Goal: Task Accomplishment & Management: Manage account settings

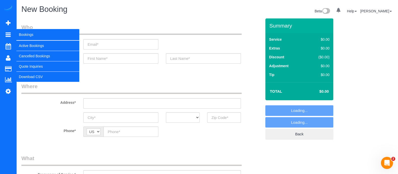
select select "object:2143"
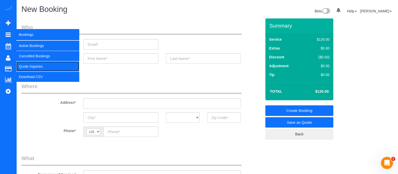
click at [28, 63] on link "Quote Inquiries" at bounding box center [47, 66] width 63 height 10
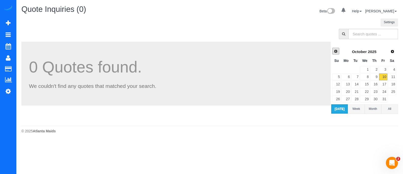
click at [337, 50] on span "Prev" at bounding box center [336, 51] width 4 height 4
click at [349, 91] on link "22" at bounding box center [345, 91] width 9 height 7
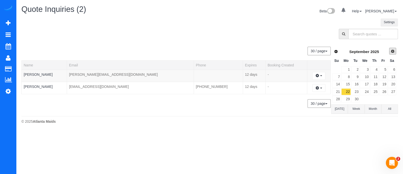
click at [392, 51] on span "Next" at bounding box center [393, 51] width 4 height 4
click at [381, 69] on link "3" at bounding box center [383, 69] width 8 height 7
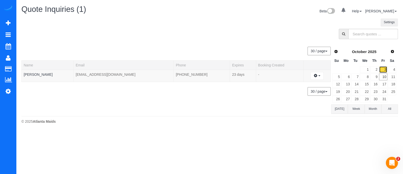
click at [384, 67] on link "3" at bounding box center [383, 69] width 8 height 7
click at [205, 41] on div at bounding box center [210, 35] width 384 height 13
click at [83, 101] on sui-quotes-table "30 / page 10 / page 20 / page 30 / page 40 / page 50 / page 100 / page Name Ema…" at bounding box center [176, 78] width 310 height 72
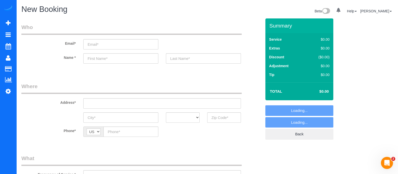
select select "object:2749"
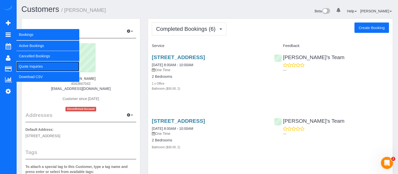
click at [37, 69] on link "Quote Inquiries" at bounding box center [47, 66] width 63 height 10
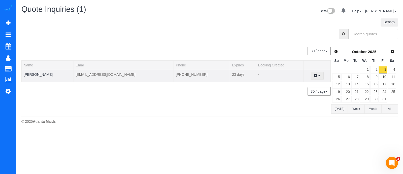
click at [318, 76] on span "button" at bounding box center [319, 75] width 2 height 1
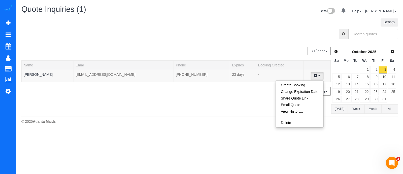
click at [238, 89] on div "30 / page 10 / page 20 / page 30 / page 40 / page 50 / page 100 / page" at bounding box center [175, 91] width 309 height 9
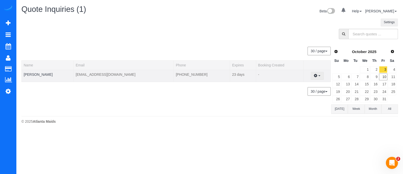
click at [318, 78] on button "button" at bounding box center [317, 76] width 13 height 8
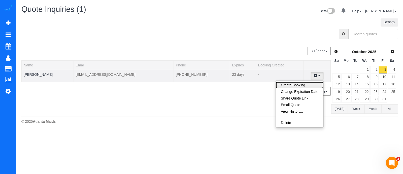
click at [298, 82] on link "Create Booking" at bounding box center [300, 85] width 48 height 7
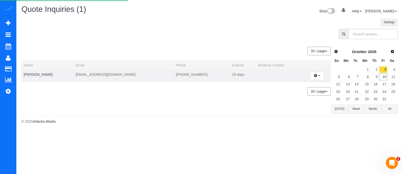
select select "GA"
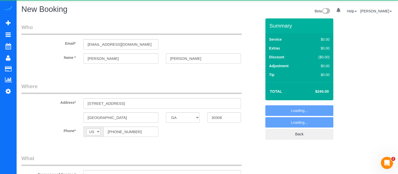
select select "object:3550"
select select "number:3"
select select "number:6"
select select "object:3554"
select select "spot3"
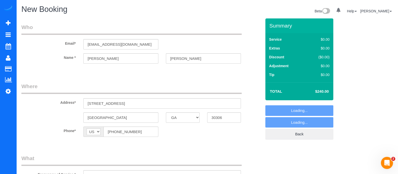
select select "2"
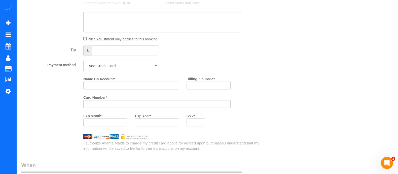
scroll to position [331, 0]
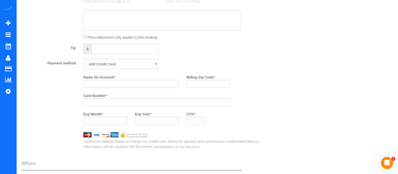
click at [103, 86] on input "Name On Account *" at bounding box center [131, 84] width 96 height 8
type input "[PERSON_NAME]"
click at [203, 85] on input "Billing Zip Code *" at bounding box center [209, 84] width 44 height 8
type input "30071"
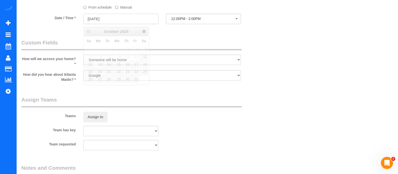
click at [141, 20] on input "[DATE]" at bounding box center [120, 19] width 75 height 10
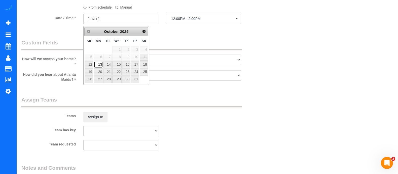
click at [97, 62] on link "13" at bounding box center [98, 64] width 9 height 7
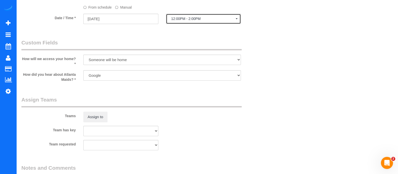
click at [186, 21] on span "12:00PM - 2:00PM" at bounding box center [203, 19] width 65 height 4
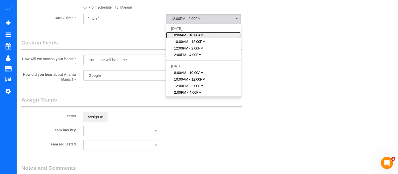
click at [189, 36] on span "8:00AM - 10:00AM" at bounding box center [188, 35] width 29 height 5
select select "spot1"
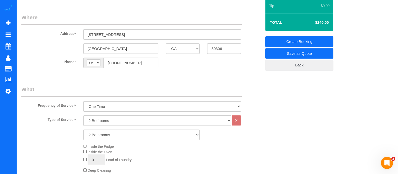
scroll to position [0, 0]
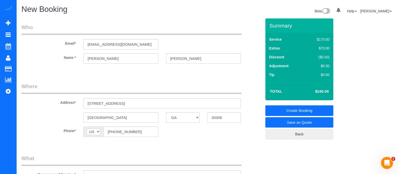
click at [322, 110] on link "Create Booking" at bounding box center [300, 110] width 68 height 11
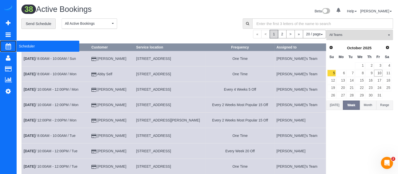
click at [30, 42] on span "Scheduler" at bounding box center [47, 46] width 63 height 12
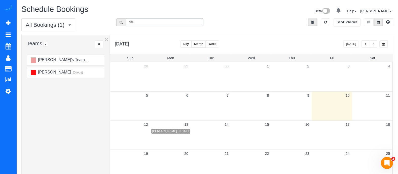
click at [162, 24] on input "Ste" at bounding box center [165, 22] width 78 height 8
type input "S"
click at [363, 46] on button "button" at bounding box center [366, 43] width 8 height 7
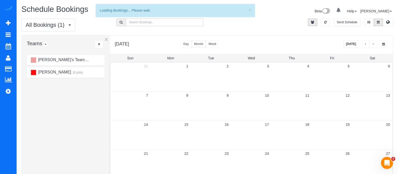
click at [176, 23] on input "text" at bounding box center [165, 22] width 78 height 8
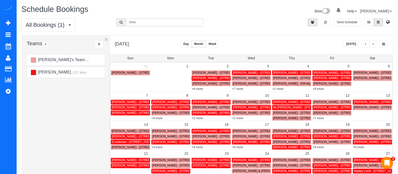
type input "[PERSON_NAME]"
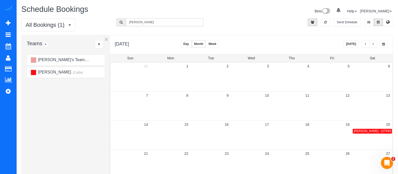
scroll to position [13, 0]
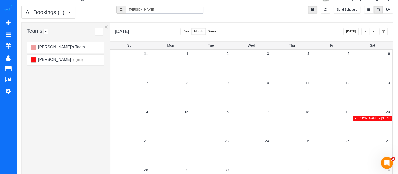
click at [364, 119] on span "[PERSON_NAME] - [STREET_ADDRESS]" at bounding box center [382, 118] width 57 height 4
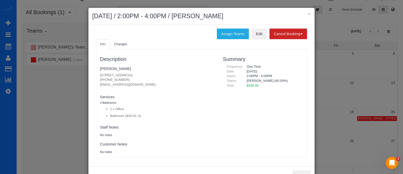
click at [179, 93] on fieldset "Services 4 Bedrooms 1 x Office Bathroom ($30.00, 4) Paid Teams" at bounding box center [157, 106] width 115 height 27
click at [308, 12] on button "×" at bounding box center [309, 13] width 3 height 5
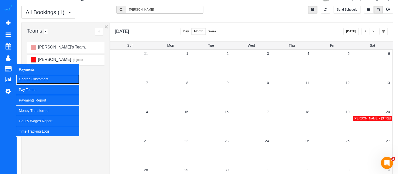
click at [26, 78] on link "Charge Customers" at bounding box center [47, 79] width 63 height 10
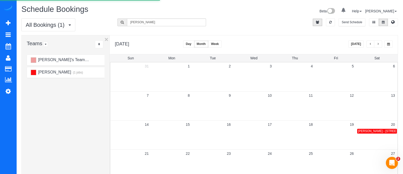
select select
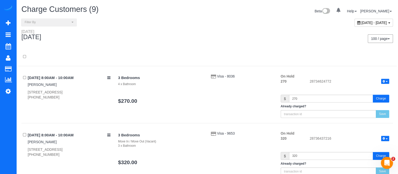
click at [374, 21] on span "[DATE] - [DATE]" at bounding box center [374, 23] width 25 height 4
type input "**********"
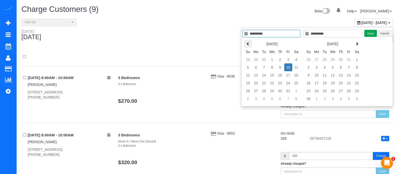
click at [249, 44] on icon at bounding box center [248, 44] width 4 height 4
type input "**********"
click at [297, 71] on td "20" at bounding box center [297, 75] width 8 height 8
type input "**********"
click at [297, 71] on td "20" at bounding box center [297, 75] width 8 height 8
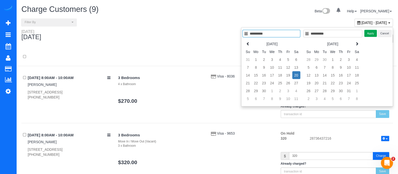
type input "**********"
click at [371, 32] on button "Apply" at bounding box center [371, 33] width 13 height 7
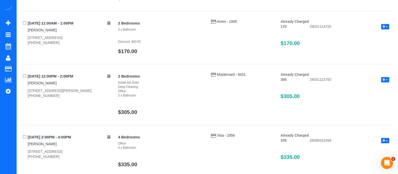
scroll to position [488, 0]
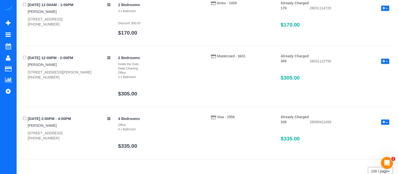
click at [388, 121] on button "button" at bounding box center [385, 121] width 8 height 5
click at [368, 131] on link "Refund" at bounding box center [369, 130] width 40 height 7
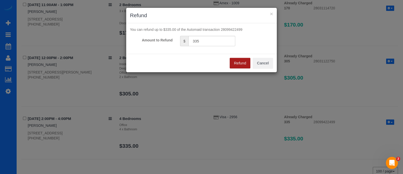
click at [239, 63] on button "Refund" at bounding box center [240, 63] width 21 height 11
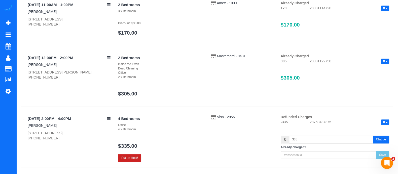
scroll to position [519, 0]
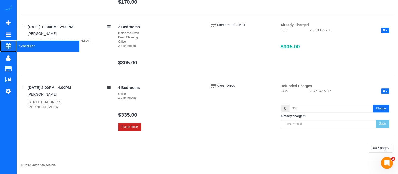
click at [19, 48] on span "Scheduler" at bounding box center [47, 46] width 63 height 12
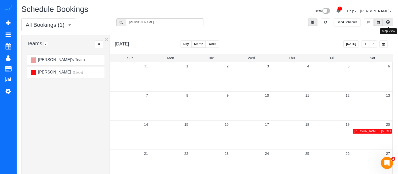
click at [389, 23] on icon at bounding box center [389, 21] width 4 height 3
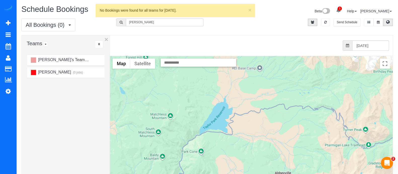
click at [149, 20] on input "[PERSON_NAME]" at bounding box center [165, 22] width 78 height 8
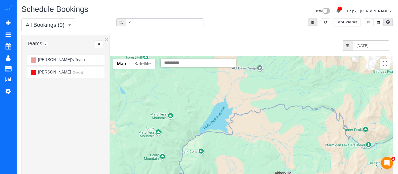
type input "v"
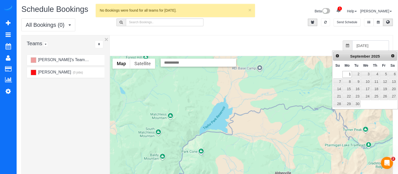
click at [368, 45] on input "[DATE]" at bounding box center [371, 45] width 37 height 10
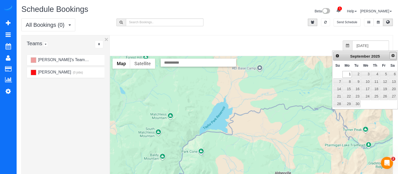
click at [394, 57] on span "Next" at bounding box center [393, 55] width 4 height 4
click at [386, 79] on link "10" at bounding box center [384, 81] width 8 height 7
type input "[DATE]"
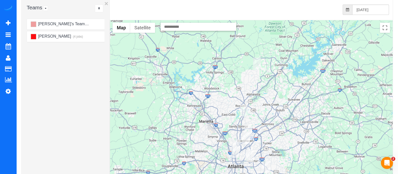
scroll to position [36, 0]
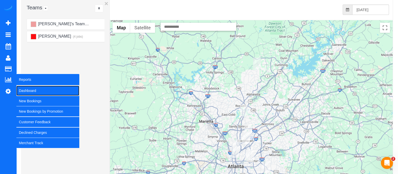
click at [27, 90] on link "Dashboard" at bounding box center [47, 90] width 63 height 10
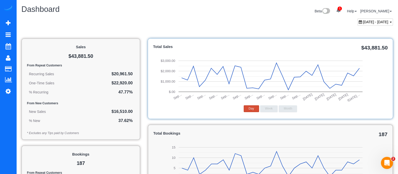
click at [374, 19] on div "[DATE] - [DATE]" at bounding box center [376, 21] width 36 height 7
type input "**********"
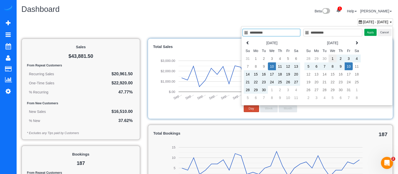
type input "**********"
click at [333, 58] on td "1" at bounding box center [333, 58] width 8 height 8
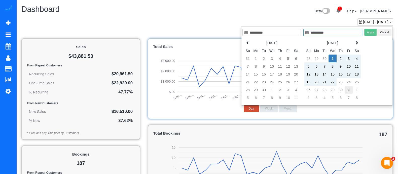
type input "**********"
click at [347, 86] on td "31" at bounding box center [349, 90] width 8 height 8
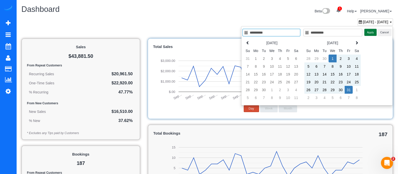
click at [374, 32] on button "Apply" at bounding box center [371, 32] width 13 height 7
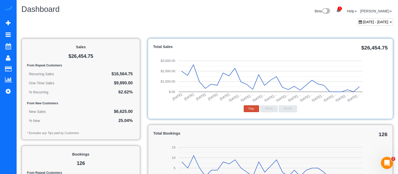
click at [380, 25] on div "[DATE] - [DATE]" at bounding box center [376, 21] width 36 height 7
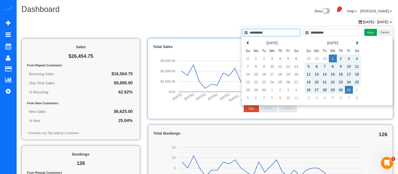
type input "**********"
click at [333, 59] on td "1" at bounding box center [333, 58] width 8 height 8
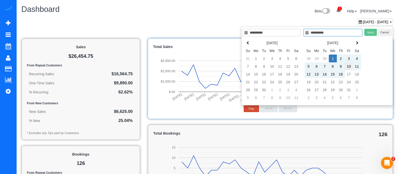
type input "**********"
click at [349, 67] on td "10" at bounding box center [349, 66] width 8 height 8
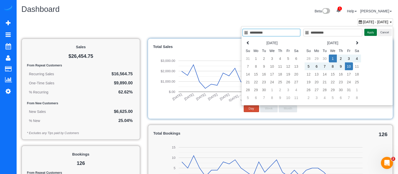
click at [369, 32] on button "Apply" at bounding box center [371, 32] width 13 height 7
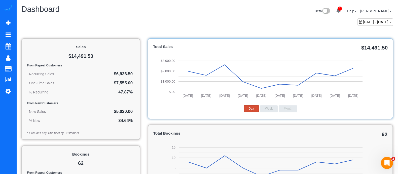
click at [369, 24] on div "[DATE] - [DATE]" at bounding box center [376, 21] width 36 height 7
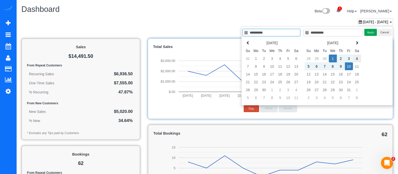
type input "**********"
click at [358, 57] on td "4" at bounding box center [357, 58] width 8 height 8
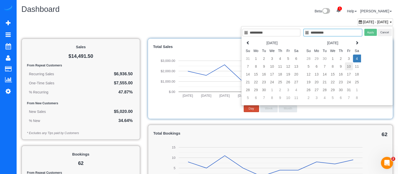
type input "**********"
click at [352, 67] on td "10" at bounding box center [349, 66] width 8 height 8
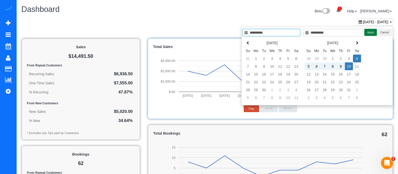
click at [369, 35] on button "Apply" at bounding box center [371, 32] width 13 height 7
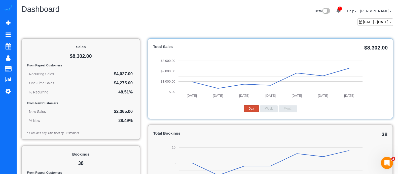
click at [369, 47] on span "$8,302.00" at bounding box center [376, 48] width 23 height 6
click at [373, 23] on span "[DATE] - [DATE]" at bounding box center [375, 22] width 25 height 4
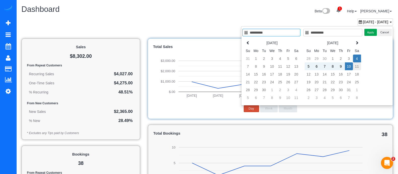
type input "**********"
click at [359, 64] on td "11" at bounding box center [357, 66] width 8 height 8
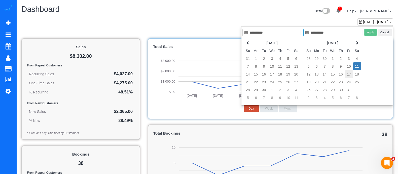
type input "**********"
click at [350, 74] on td "17" at bounding box center [349, 74] width 8 height 8
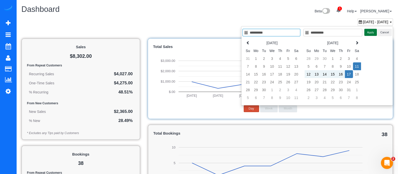
click at [367, 33] on button "Apply" at bounding box center [371, 32] width 13 height 7
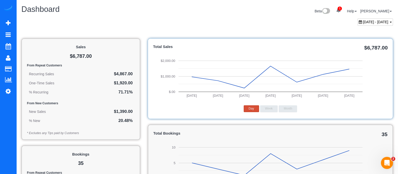
click at [376, 20] on span "[DATE] - [DATE]" at bounding box center [375, 22] width 25 height 4
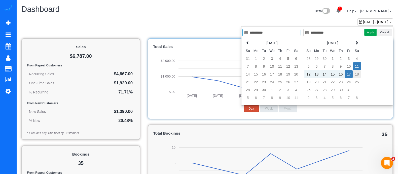
type input "**********"
click at [358, 71] on td "18" at bounding box center [357, 74] width 8 height 8
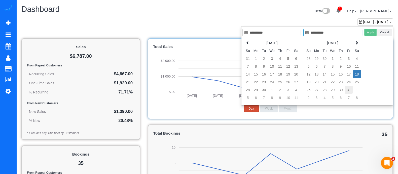
type input "**********"
click at [347, 86] on td "31" at bounding box center [349, 90] width 8 height 8
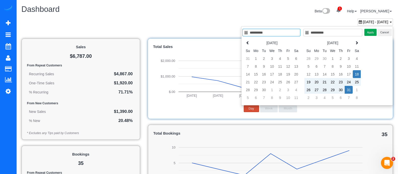
type input "**********"
click at [358, 74] on td "18" at bounding box center [357, 74] width 8 height 8
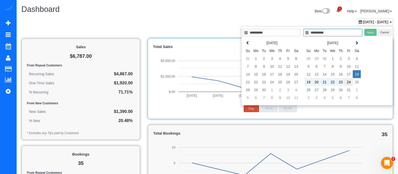
type input "**********"
click at [353, 80] on td "24" at bounding box center [349, 82] width 8 height 8
click at [373, 34] on button "Apply" at bounding box center [371, 32] width 13 height 7
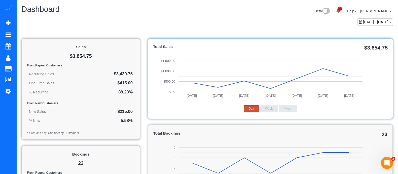
click at [376, 20] on span "[DATE] - [DATE]" at bounding box center [375, 22] width 25 height 4
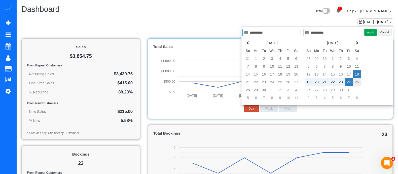
type input "**********"
click at [358, 79] on td "25" at bounding box center [357, 82] width 8 height 8
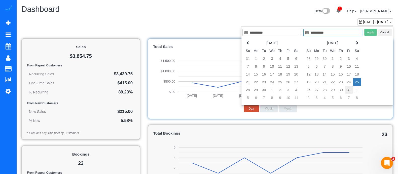
type input "**********"
click at [350, 88] on td "31" at bounding box center [349, 90] width 8 height 8
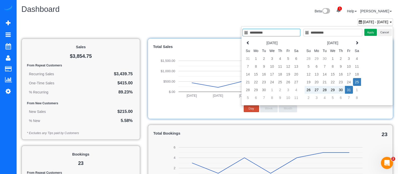
type input "**********"
click at [365, 34] on button "Apply" at bounding box center [371, 32] width 13 height 7
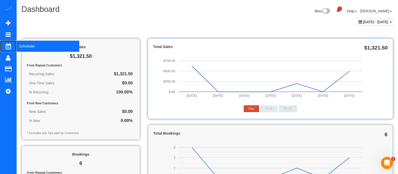
click at [34, 47] on span "Scheduler" at bounding box center [47, 46] width 63 height 12
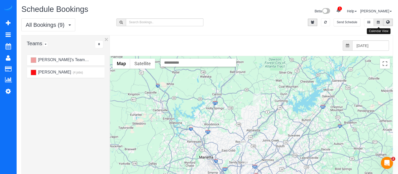
click at [378, 21] on icon at bounding box center [378, 22] width 3 height 3
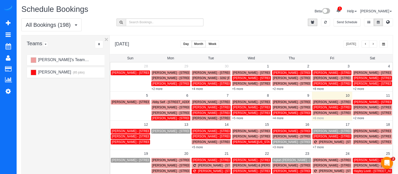
click at [320, 116] on link "+6 more" at bounding box center [318, 118] width 11 height 4
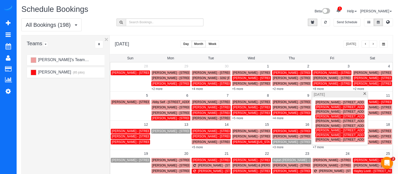
click at [323, 114] on span "[PERSON_NAME] - [STREET_ADDRESS][PERSON_NAME]" at bounding box center [357, 116] width 82 height 4
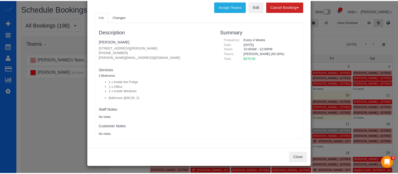
scroll to position [9, 0]
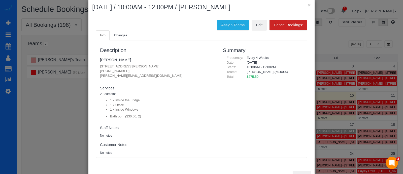
drag, startPoint x: 122, startPoint y: 72, endPoint x: 94, endPoint y: 72, distance: 27.5
click at [96, 72] on div "Description [PERSON_NAME] [STREET_ADDRESS][PERSON_NAME] [PHONE_NUMBER] [PERSON_…" at bounding box center [157, 99] width 123 height 112
copy p "[PHONE_NUMBER]"
drag, startPoint x: 131, startPoint y: 58, endPoint x: 95, endPoint y: 58, distance: 35.8
click at [96, 58] on div "Description [PERSON_NAME] [STREET_ADDRESS][PERSON_NAME] [PHONE_NUMBER] [PERSON_…" at bounding box center [157, 99] width 123 height 112
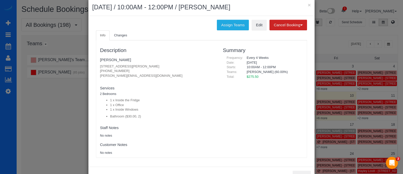
copy link "[PERSON_NAME]"
click at [308, 6] on div "× [DATE] / 10:00AM - 12:00PM / [PERSON_NAME]" at bounding box center [201, 7] width 226 height 17
click at [308, 6] on button "×" at bounding box center [309, 4] width 3 height 5
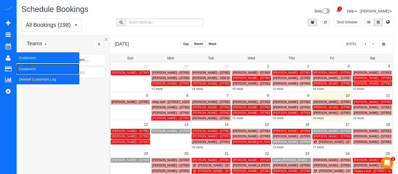
click at [27, 67] on link "Customers" at bounding box center [47, 69] width 63 height 10
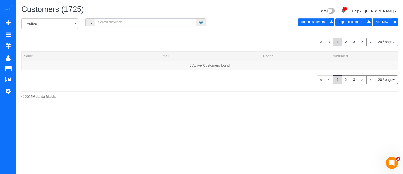
click at [173, 23] on input "text" at bounding box center [146, 22] width 102 height 8
paste input "[PERSON_NAME]"
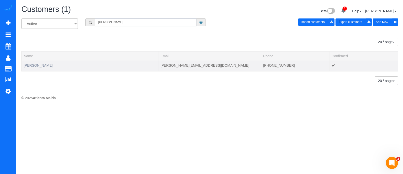
type input "[PERSON_NAME]"
click at [40, 67] on link "[PERSON_NAME]" at bounding box center [38, 65] width 29 height 4
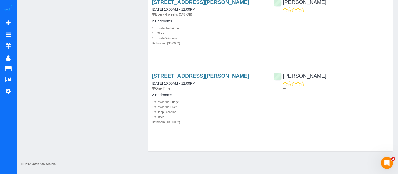
scroll to position [543, 0]
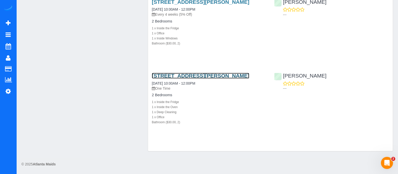
click at [199, 73] on link "[STREET_ADDRESS][PERSON_NAME]" at bounding box center [201, 76] width 98 height 6
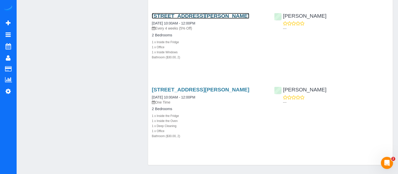
click at [234, 19] on link "[STREET_ADDRESS][PERSON_NAME]" at bounding box center [201, 16] width 98 height 6
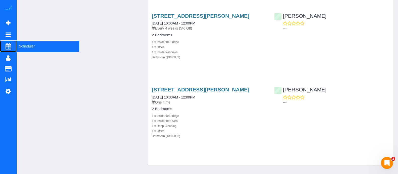
click at [21, 44] on span "Scheduler" at bounding box center [47, 46] width 63 height 12
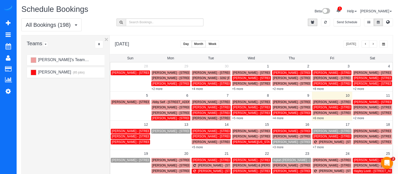
click at [167, 128] on td "[PERSON_NAME] - [STREET_ADDRESS]" at bounding box center [171, 138] width 40 height 21
click at [180, 131] on span "[PERSON_NAME] - [STREET_ADDRESS]" at bounding box center [180, 131] width 57 height 4
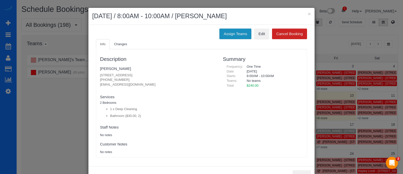
click at [232, 31] on button "Assign Teams" at bounding box center [235, 33] width 32 height 11
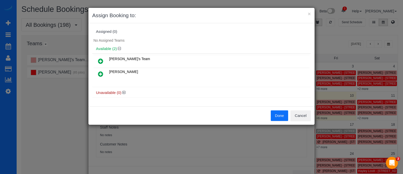
click at [101, 71] on icon at bounding box center [100, 74] width 5 height 6
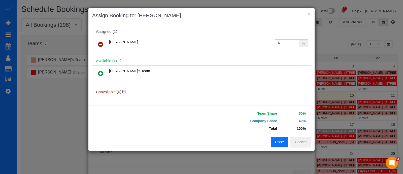
click at [280, 141] on button "Done" at bounding box center [280, 141] width 18 height 11
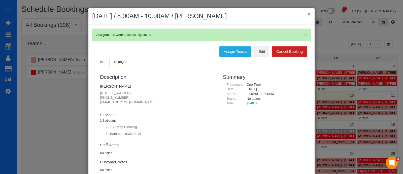
click at [308, 13] on button "×" at bounding box center [309, 13] width 3 height 5
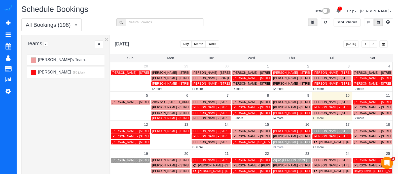
click at [279, 146] on link "+3 more" at bounding box center [278, 147] width 11 height 4
click at [283, 142] on div "Assigned Teams: [PERSON_NAME]'s Team" at bounding box center [300, 136] width 50 height 13
click at [283, 142] on span "[PERSON_NAME] - [STREET_ADDRESS]" at bounding box center [301, 142] width 57 height 4
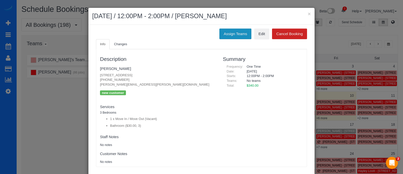
click at [239, 32] on button "Assign Teams" at bounding box center [235, 33] width 32 height 11
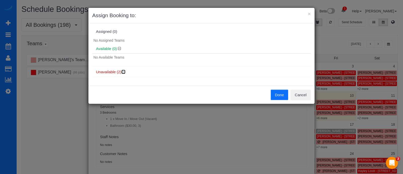
click at [124, 71] on icon at bounding box center [123, 72] width 3 height 4
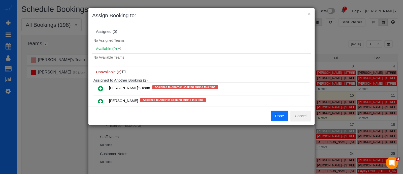
click at [102, 89] on icon at bounding box center [100, 88] width 5 height 6
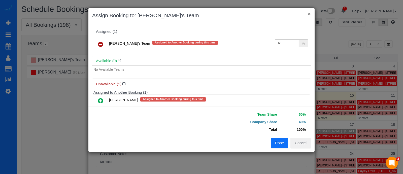
click at [310, 13] on button "×" at bounding box center [309, 13] width 3 height 5
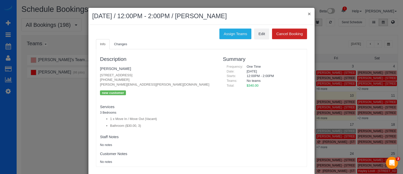
click at [308, 13] on button "×" at bounding box center [309, 13] width 3 height 5
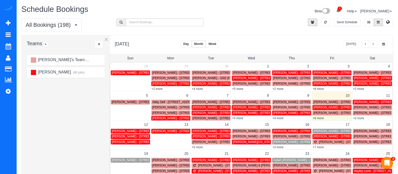
click at [341, 9] on span "1" at bounding box center [340, 9] width 4 height 4
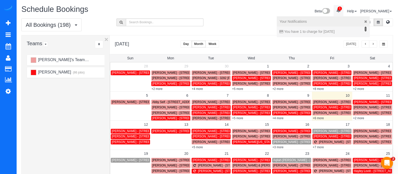
click at [367, 28] on link "×" at bounding box center [366, 28] width 2 height 5
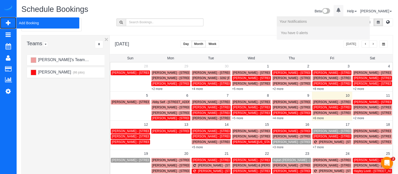
click at [31, 18] on span "Add Booking" at bounding box center [47, 23] width 63 height 12
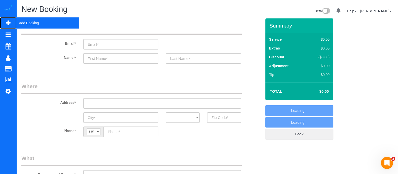
select select "object:7384"
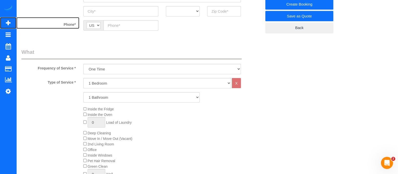
scroll to position [114, 0]
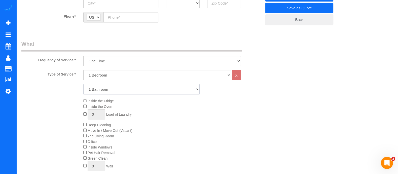
click at [176, 86] on select "1 Bathroom 2 Bathrooms 3 Bathrooms 4 Bathrooms 5 Bathrooms 6 Bathrooms" at bounding box center [141, 89] width 116 height 10
select select "3"
click at [83, 84] on select "1 Bathroom 2 Bathrooms 3 Bathrooms 4 Bathrooms 5 Bathrooms 6 Bathrooms" at bounding box center [141, 89] width 116 height 10
click at [85, 123] on div "Inside the Fridge Inside the Oven 0 Load of Laundry Deep Cleaning Move In / Mov…" at bounding box center [173, 135] width 186 height 75
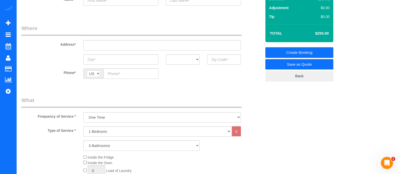
scroll to position [44, 0]
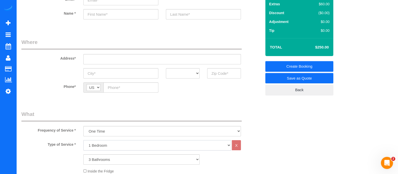
click at [208, 143] on select "1 Bedroom 2 Bedrooms 3 Bedrooms 4 Bedrooms 5 Bedrooms 6 Bedrooms" at bounding box center [157, 145] width 148 height 10
select select "2"
click at [83, 140] on select "1 Bedroom 2 Bedrooms 3 Bedrooms 4 Bedrooms 5 Bedrooms 6 Bedrooms" at bounding box center [157, 145] width 148 height 10
select select "3"
click at [162, 144] on select "1 Bedroom 2 Bedrooms 3 Bedrooms 4 Bedrooms 5 Bedrooms 6 Bedrooms" at bounding box center [157, 145] width 148 height 10
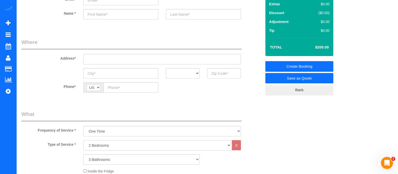
select select "1"
click at [83, 140] on select "1 Bedroom 2 Bedrooms 3 Bedrooms 4 Bedrooms 5 Bedrooms 6 Bedrooms" at bounding box center [157, 145] width 148 height 10
select select "3"
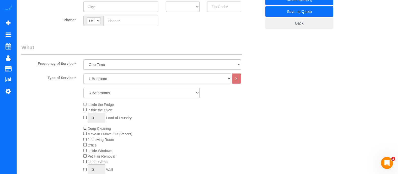
scroll to position [0, 0]
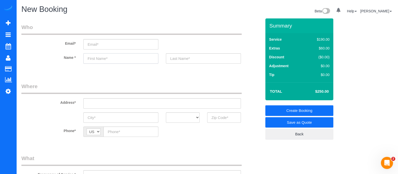
click at [102, 58] on input "text" at bounding box center [120, 58] width 75 height 10
type input "De"
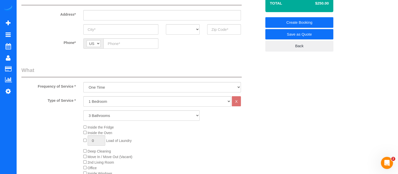
scroll to position [86, 0]
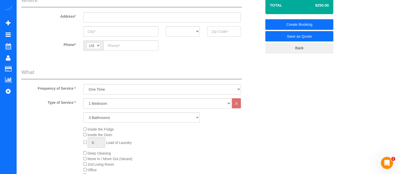
click at [223, 34] on input "text" at bounding box center [224, 31] width 34 height 10
type input "3"
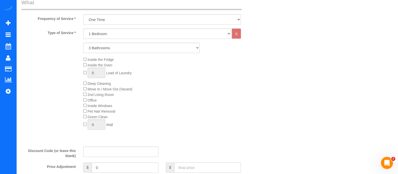
type input "30312"
click at [132, 29] on select "1 Bedroom 2 Bedrooms 3 Bedrooms 4 Bedrooms 5 Bedrooms 6 Bedrooms" at bounding box center [157, 33] width 148 height 10
select select "4"
click at [83, 28] on select "1 Bedroom 2 Bedrooms 3 Bedrooms 4 Bedrooms 5 Bedrooms 6 Bedrooms" at bounding box center [157, 33] width 148 height 10
select select "3"
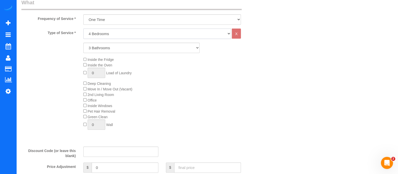
click at [128, 33] on select "1 Bedroom 2 Bedrooms 3 Bedrooms 4 Bedrooms 5 Bedrooms 6 Bedrooms" at bounding box center [157, 33] width 148 height 10
select select "1"
click at [83, 28] on select "1 Bedroom 2 Bedrooms 3 Bedrooms 4 Bedrooms 5 Bedrooms 6 Bedrooms" at bounding box center [157, 33] width 148 height 10
click at [107, 47] on select "1 Bathroom 2 Bathrooms 3 Bathrooms 4 Bathrooms 5 Bathrooms 6 Bathrooms" at bounding box center [141, 48] width 116 height 10
click at [66, 66] on div "Inside the Fridge Inside the Oven 0 Load of Laundry Deep Cleaning Move In / Mov…" at bounding box center [142, 94] width 248 height 75
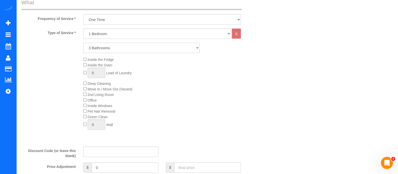
click at [107, 51] on select "1 Bathroom 2 Bathrooms 3 Bathrooms 4 Bathrooms 5 Bathrooms 6 Bathrooms" at bounding box center [141, 48] width 116 height 10
select select "1"
click at [83, 43] on select "1 Bathroom 2 Bathrooms 3 Bathrooms 4 Bathrooms 5 Bathrooms 6 Bathrooms" at bounding box center [141, 48] width 116 height 10
click at [83, 84] on div "Inside the Fridge Inside the Oven 0 Load of Laundry Deep Cleaning Move In / Mov…" at bounding box center [173, 94] width 186 height 75
click at [246, 135] on div "Type of Service * 1 Bedroom 2 Bedrooms 3 Bedrooms 4 Bedrooms 5 Bedrooms 6 Bedro…" at bounding box center [141, 85] width 240 height 114
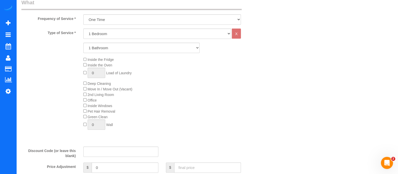
scroll to position [0, 0]
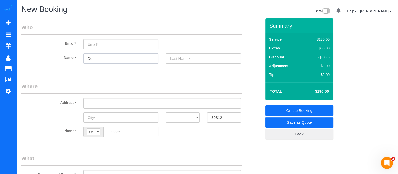
click at [123, 57] on input "De" at bounding box center [120, 58] width 75 height 10
type input "D"
type input "[PERSON_NAME]"
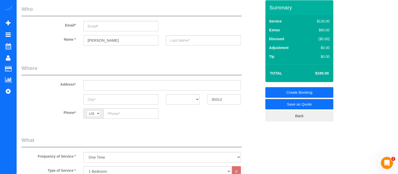
scroll to position [15, 0]
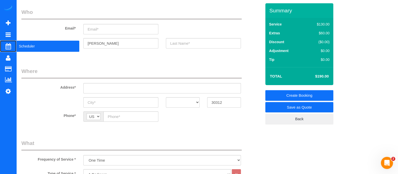
click at [24, 45] on span "Scheduler" at bounding box center [47, 46] width 63 height 12
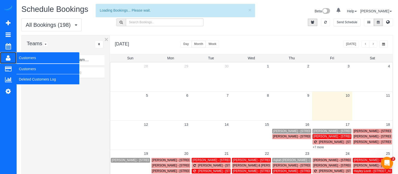
click at [11, 58] on link "Customers" at bounding box center [8, 58] width 16 height 12
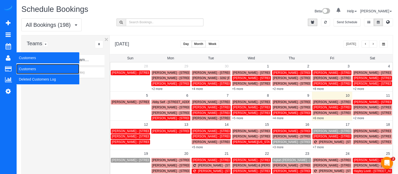
click at [28, 71] on link "Customers" at bounding box center [47, 69] width 63 height 10
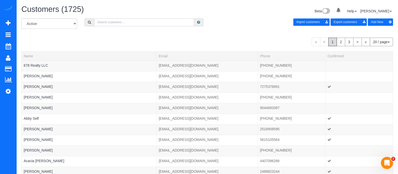
click at [154, 22] on input "text" at bounding box center [144, 22] width 100 height 8
paste input "[PHONE_NUMBER]"
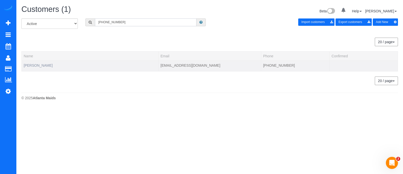
type input "[PHONE_NUMBER]"
click at [30, 66] on link "[PERSON_NAME]" at bounding box center [38, 65] width 29 height 4
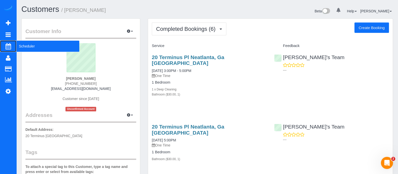
click at [30, 48] on span "Scheduler" at bounding box center [47, 46] width 63 height 12
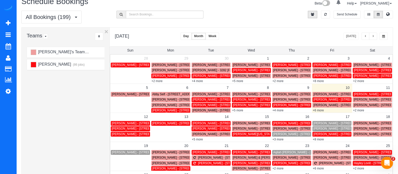
scroll to position [8, 0]
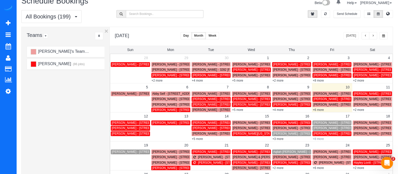
click at [317, 139] on link "+8 more" at bounding box center [318, 139] width 11 height 4
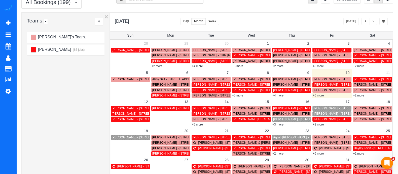
scroll to position [25, 0]
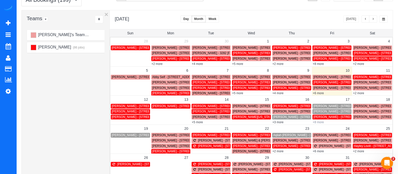
click at [324, 121] on link "+8 more" at bounding box center [318, 122] width 11 height 4
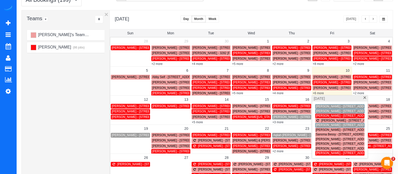
click at [326, 124] on span "[PERSON_NAME] - [STREET_ADDRESS][PERSON_NAME]" at bounding box center [357, 125] width 82 height 4
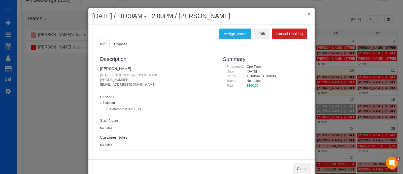
click at [308, 14] on button "×" at bounding box center [309, 13] width 3 height 5
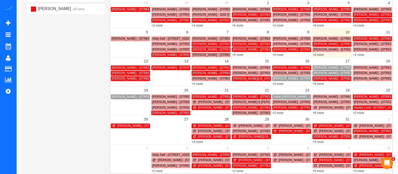
scroll to position [63, 0]
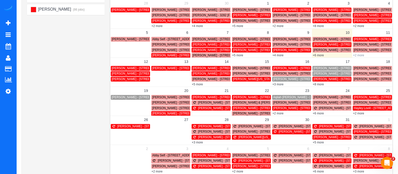
click at [360, 55] on link "+2 more" at bounding box center [358, 55] width 11 height 4
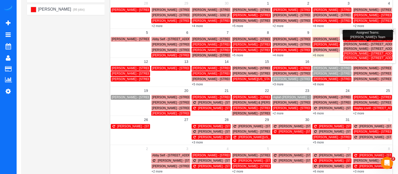
click at [363, 42] on span "[PERSON_NAME] - [STREET_ADDRESS][PERSON_NAME]" at bounding box center [385, 44] width 82 height 4
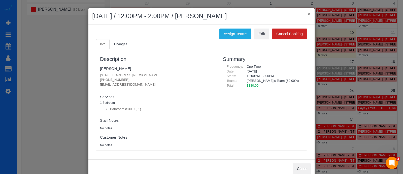
click at [308, 14] on button "×" at bounding box center [309, 13] width 3 height 5
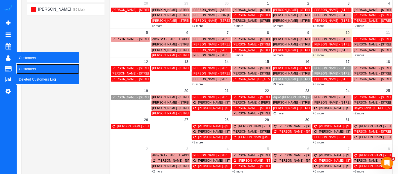
click at [23, 67] on link "Customers" at bounding box center [47, 69] width 63 height 10
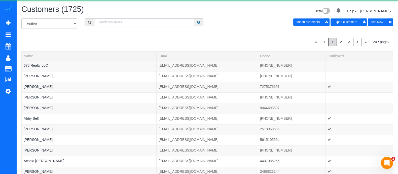
paste input "[PHONE_NUMBER]"
click at [143, 26] on input "[PHONE_NUMBER]" at bounding box center [144, 22] width 100 height 8
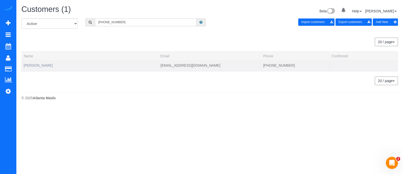
type input "[PHONE_NUMBER]"
click at [31, 66] on link "[PERSON_NAME]" at bounding box center [38, 65] width 29 height 4
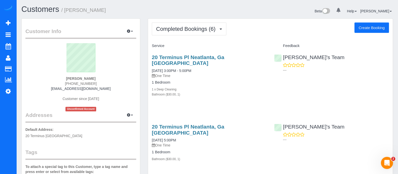
drag, startPoint x: 95, startPoint y: 77, endPoint x: 68, endPoint y: 77, distance: 27.0
click at [68, 77] on div "[PERSON_NAME] [PHONE_NUMBER] [EMAIL_ADDRESS][DOMAIN_NAME] Customer since [DATE]…" at bounding box center [80, 77] width 111 height 68
copy strong "[PERSON_NAME]"
click at [366, 30] on button "Create Booking" at bounding box center [372, 27] width 35 height 11
select select "GA"
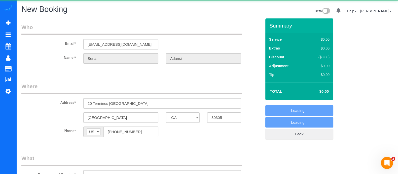
select select "string:fspay-55513e1c-6d01-4b34-95bd-187ed3472f57"
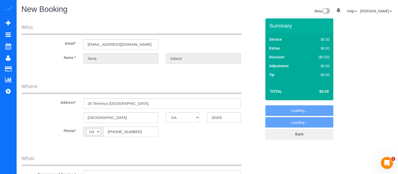
select select "object:9651"
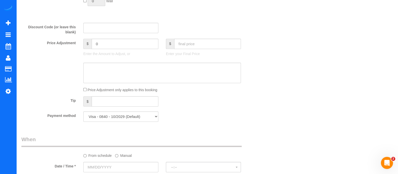
scroll to position [326, 0]
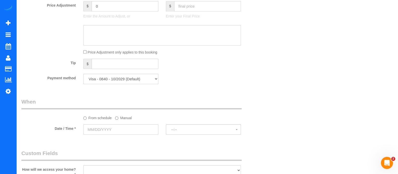
click at [125, 120] on label "Manual" at bounding box center [123, 116] width 17 height 7
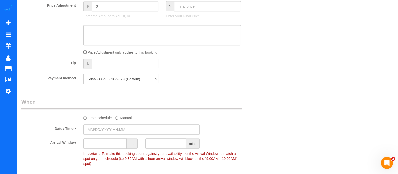
click at [125, 120] on label "Manual" at bounding box center [123, 116] width 17 height 7
click at [124, 127] on input "[DATE] 8:00AM" at bounding box center [141, 129] width 116 height 10
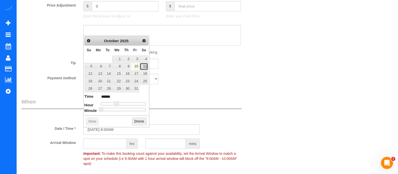
click at [144, 67] on link "11" at bounding box center [144, 66] width 8 height 7
type input "[DATE] 8:00AM"
click at [110, 144] on input "text" at bounding box center [104, 143] width 43 height 10
type input "1"
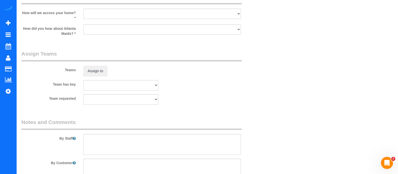
scroll to position [516, 0]
type input "2"
click at [234, 10] on select "I will leave a key I will provide an access code Someone will be home Go to apa…" at bounding box center [162, 13] width 158 height 10
select select "number:3"
click at [83, 8] on select "I will leave a key I will provide an access code Someone will be home Go to apa…" at bounding box center [162, 13] width 158 height 10
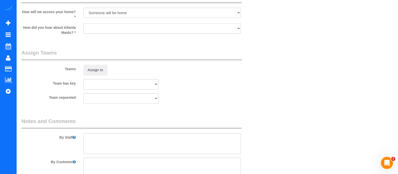
drag, startPoint x: 147, startPoint y: 24, endPoint x: 134, endPoint y: 41, distance: 21.4
select select "number:6"
click at [83, 23] on select "Google Yelp From a friend Social media Other" at bounding box center [162, 28] width 158 height 10
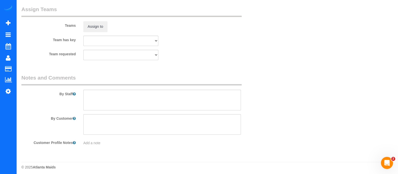
scroll to position [0, 0]
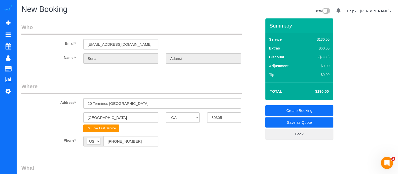
click at [303, 109] on link "Create Booking" at bounding box center [300, 110] width 68 height 11
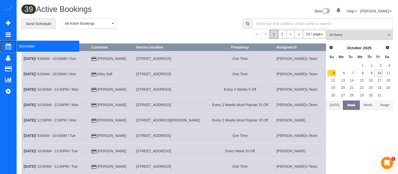
click at [36, 44] on span "Scheduler" at bounding box center [47, 46] width 63 height 12
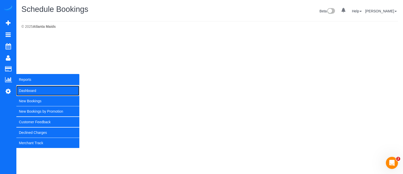
click at [25, 89] on link "Dashboard" at bounding box center [47, 90] width 63 height 10
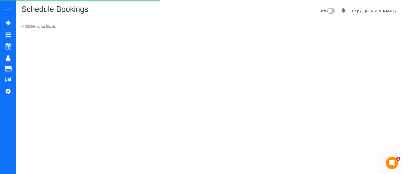
click at [308, 41] on body "0 Beta Your Notifications You have 0 alerts Add Booking Bookings Active Booking…" at bounding box center [201, 87] width 403 height 174
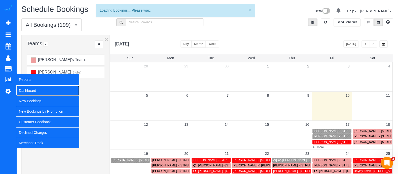
click at [24, 86] on link "Dashboard" at bounding box center [47, 90] width 63 height 10
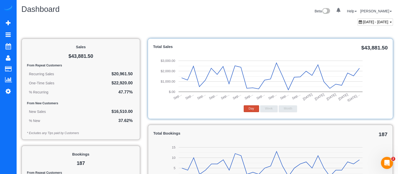
click at [375, 16] on div "Beta 0 Your Notifications You have 0 alerts Help Help Docs Take a Tour Contact …" at bounding box center [302, 11] width 190 height 13
click at [373, 22] on span "[DATE] - [DATE]" at bounding box center [375, 22] width 25 height 4
type input "**********"
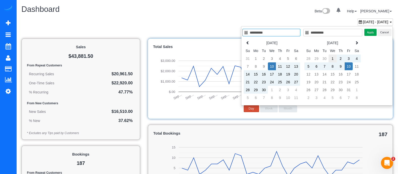
type input "**********"
click at [334, 59] on td "1" at bounding box center [333, 58] width 8 height 8
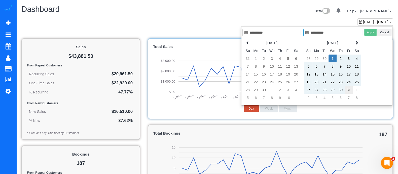
type input "**********"
click at [347, 88] on td "31" at bounding box center [349, 90] width 8 height 8
type input "**********"
click at [369, 34] on button "Apply" at bounding box center [371, 32] width 13 height 7
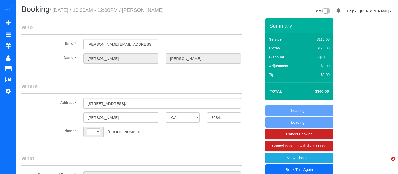
select select "GA"
select select "number:3"
select select "number:6"
select select "string:fspay-4723c1ab-cade-45fe-8d4d-5fe4df8ab126"
select select "string:[GEOGRAPHIC_DATA]"
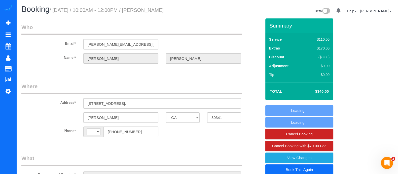
select select "2"
select select "spot1"
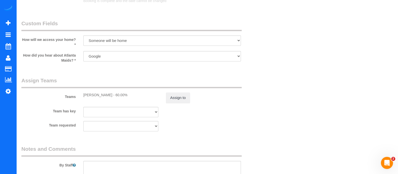
select select "object:769"
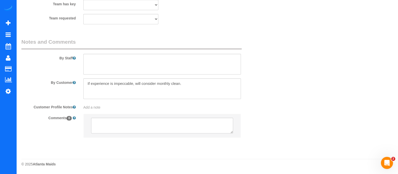
select select "2"
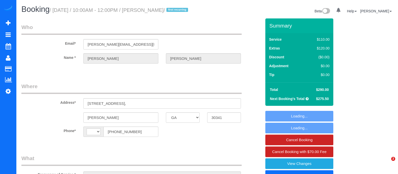
select select "GA"
select select "string:fspay-30736df3-64c4-410d-8505-1838565f1978"
select select "object:428"
select select "number:3"
select select "number:6"
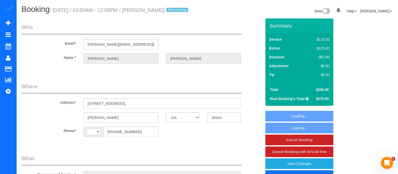
select select "object:512"
select select "string:US"
select select "2"
select select "spot1"
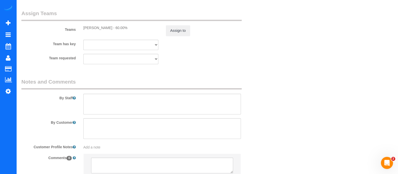
select select "2"
